Goal: Task Accomplishment & Management: Manage account settings

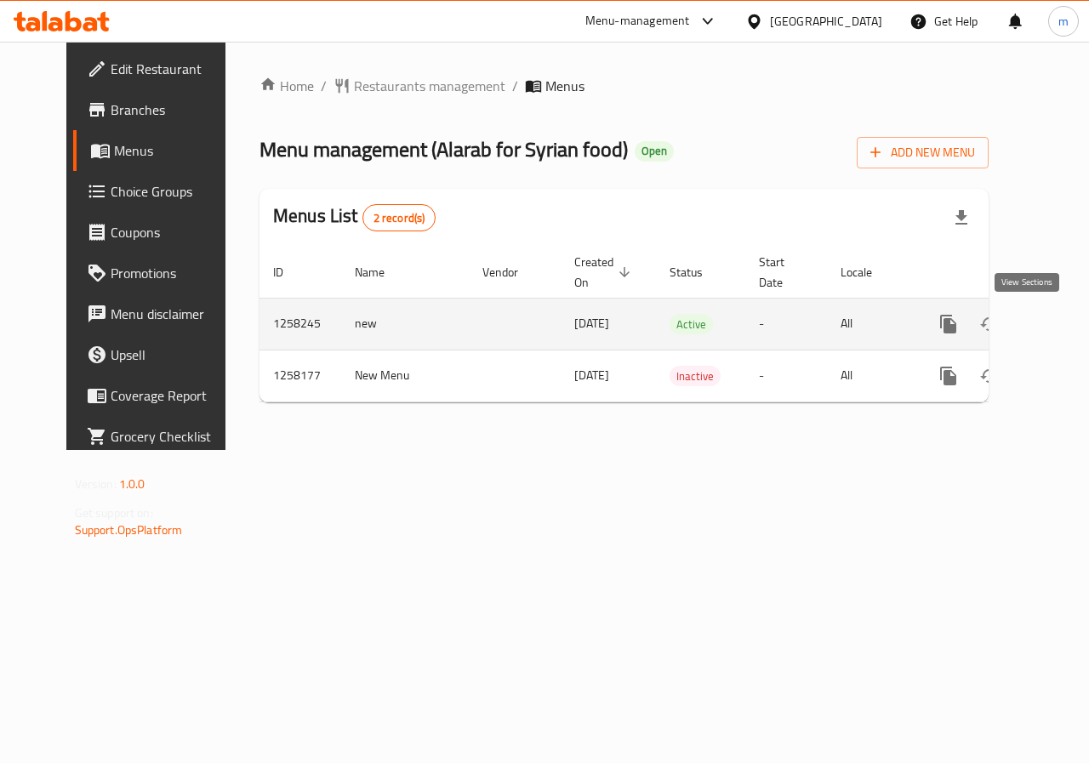
click at [1061, 329] on icon "enhanced table" at bounding box center [1071, 324] width 20 height 20
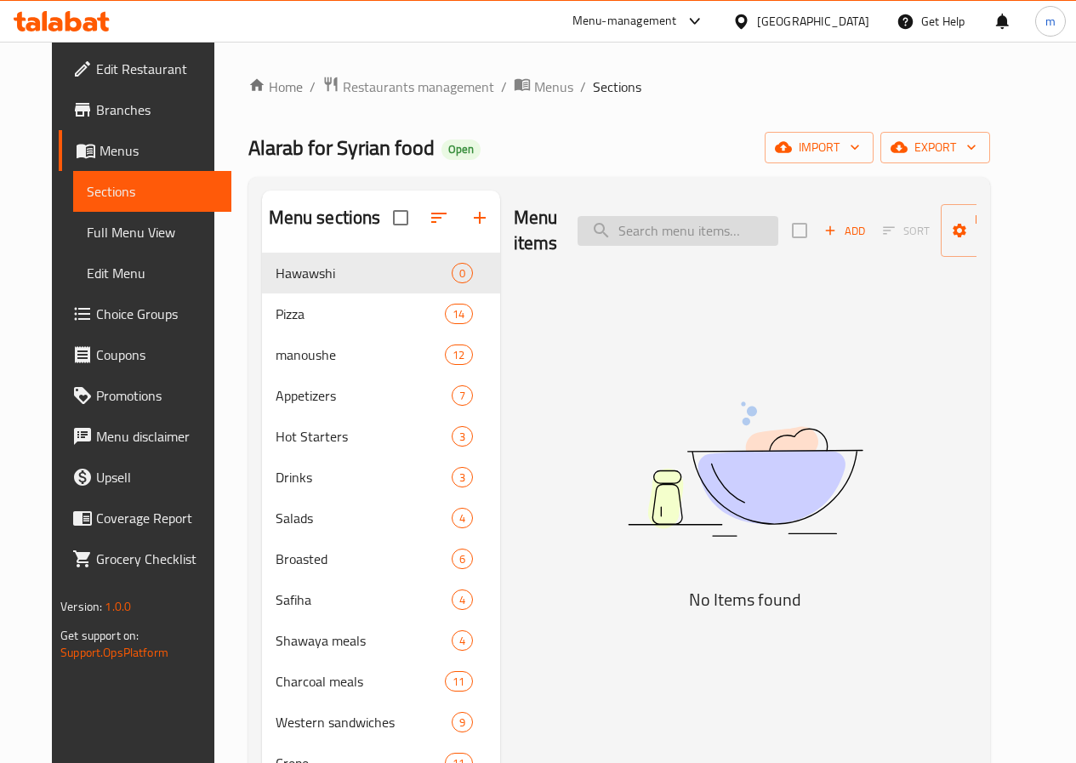
click at [673, 237] on input "search" at bounding box center [678, 231] width 201 height 30
paste input "[PERSON_NAME] and sausage [PERSON_NAME]"
type input "[PERSON_NAME] and sausage [PERSON_NAME]"
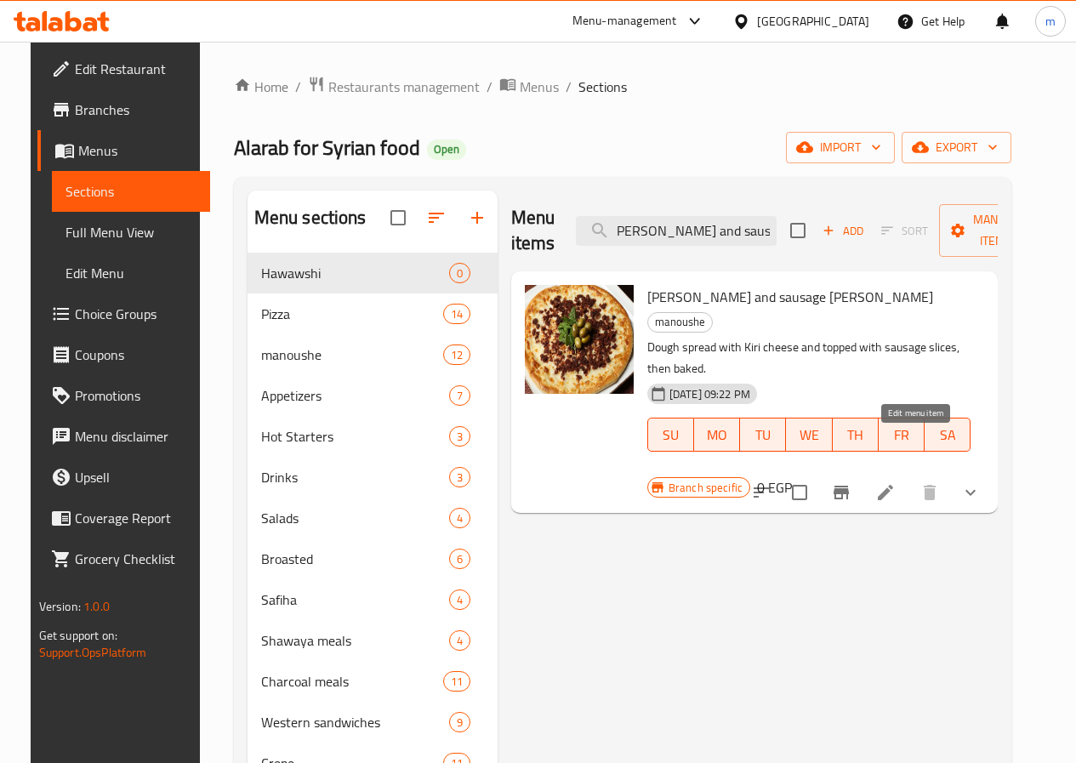
click at [894, 485] on icon at bounding box center [885, 492] width 15 height 15
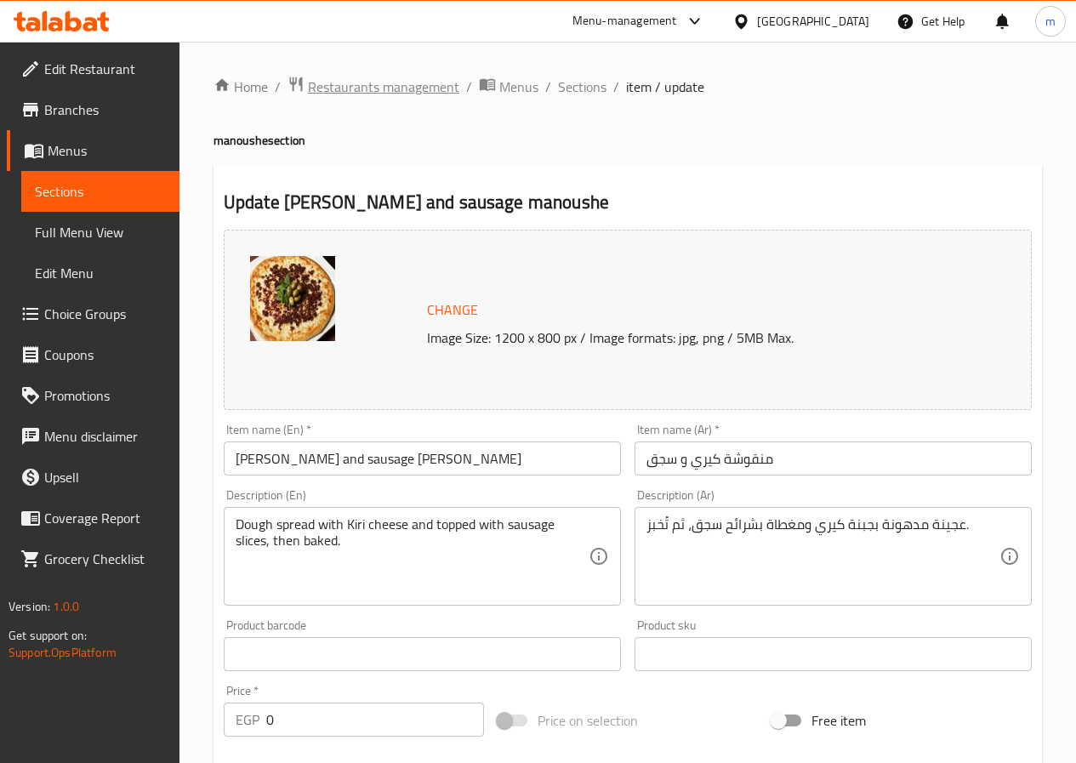
click at [351, 77] on span "Restaurants management" at bounding box center [383, 87] width 151 height 20
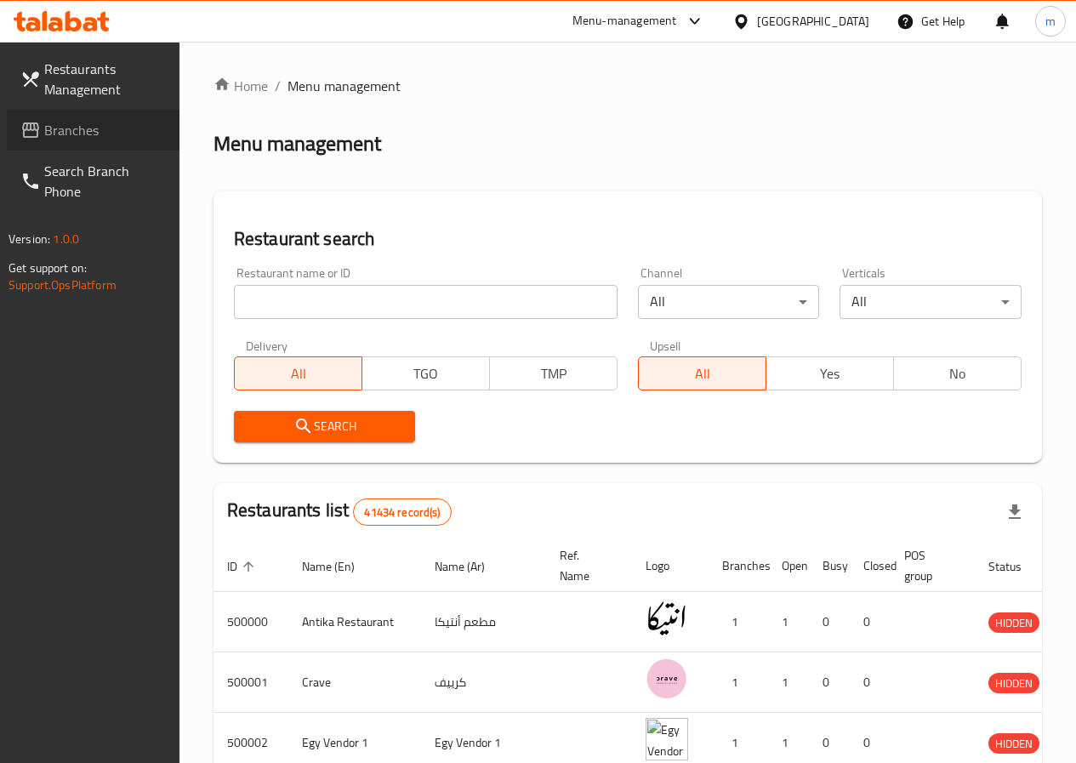
click at [104, 130] on span "Branches" at bounding box center [105, 130] width 122 height 20
